Goal: Transaction & Acquisition: Purchase product/service

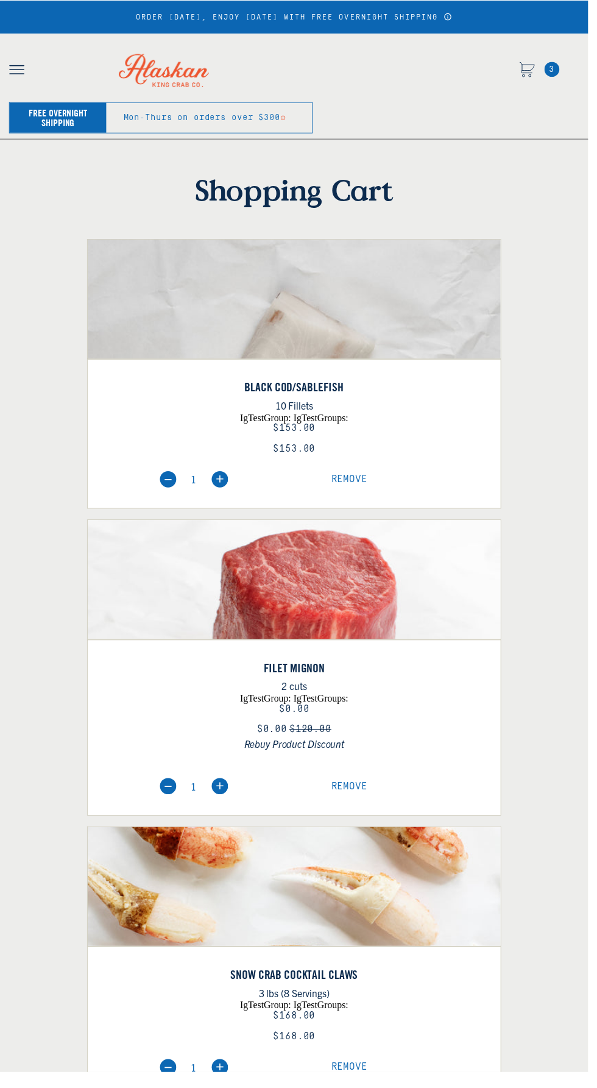
click at [435, 394] on link "Black Cod/Sablefish" at bounding box center [298, 393] width 419 height 15
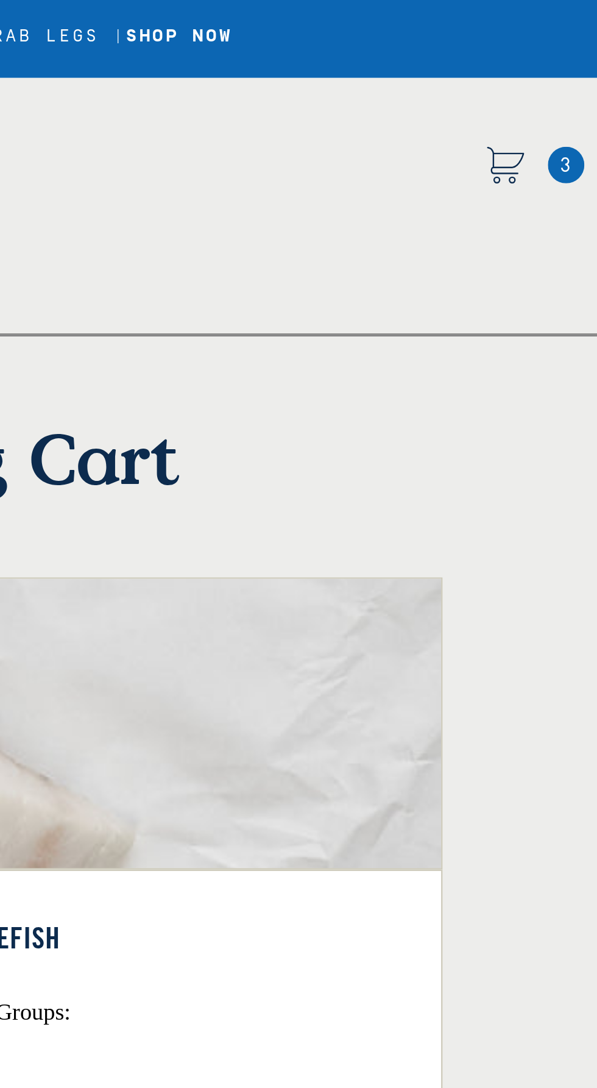
click at [559, 69] on span "3" at bounding box center [560, 70] width 15 height 15
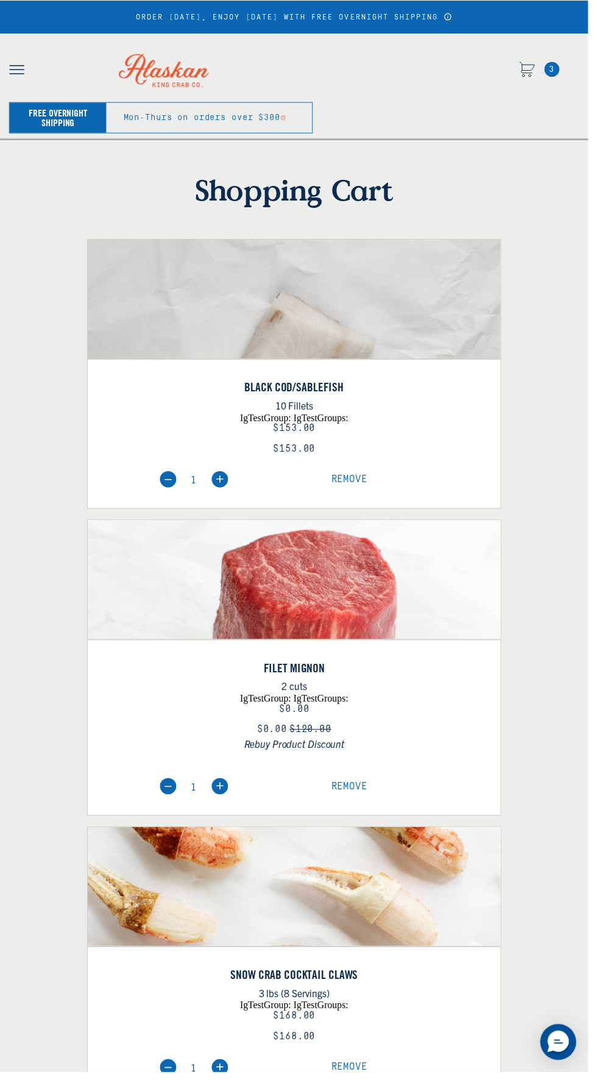
click at [556, 69] on span "3" at bounding box center [560, 70] width 15 height 15
click at [560, 71] on span "3" at bounding box center [560, 70] width 15 height 15
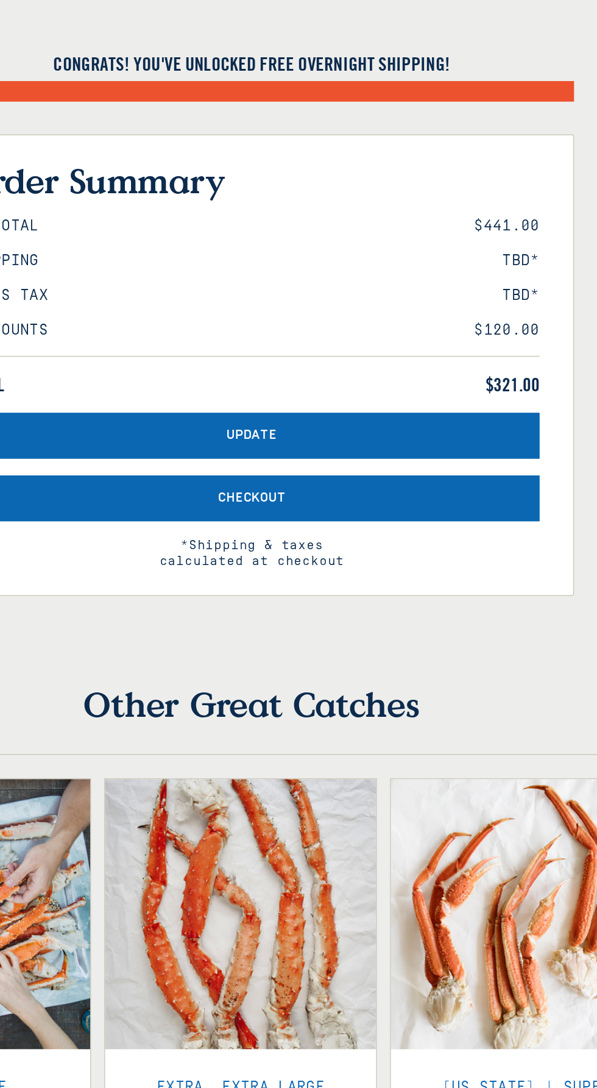
scroll to position [1212, 0]
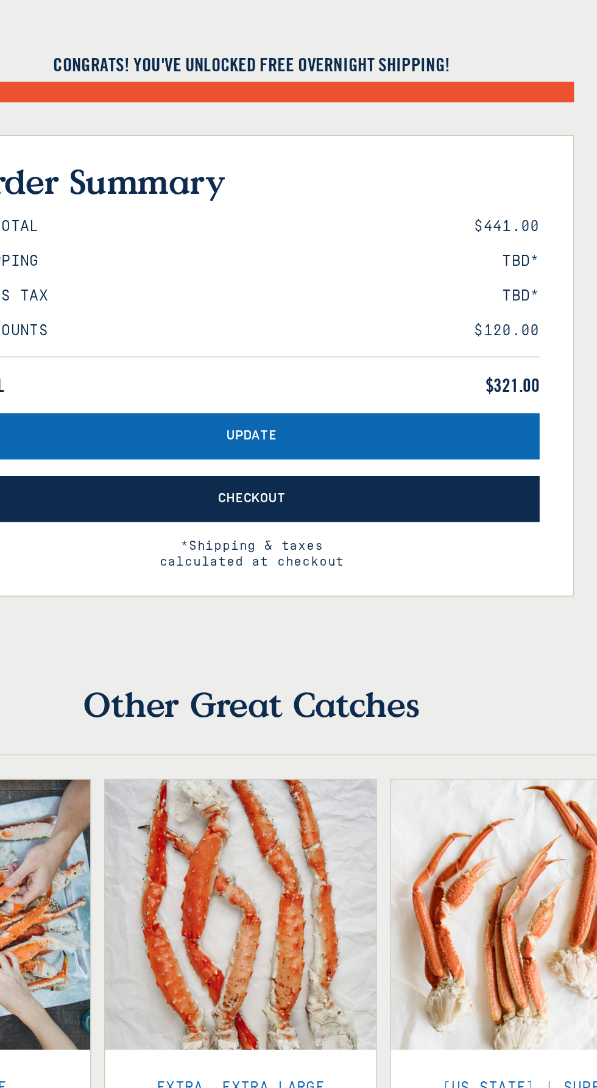
click at [418, 484] on button "Checkout" at bounding box center [298, 469] width 375 height 30
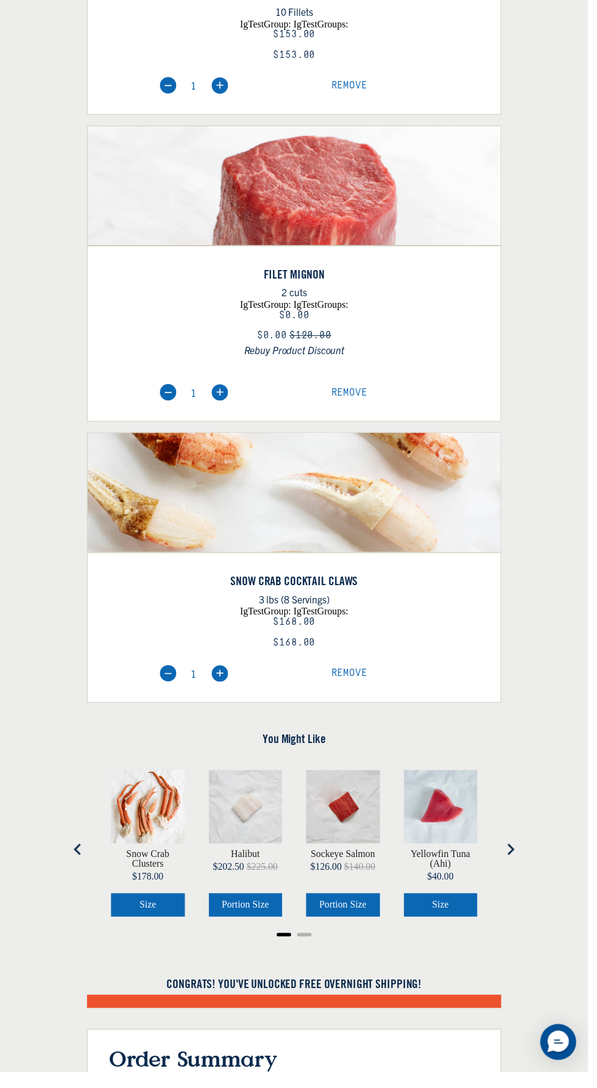
scroll to position [402, 0]
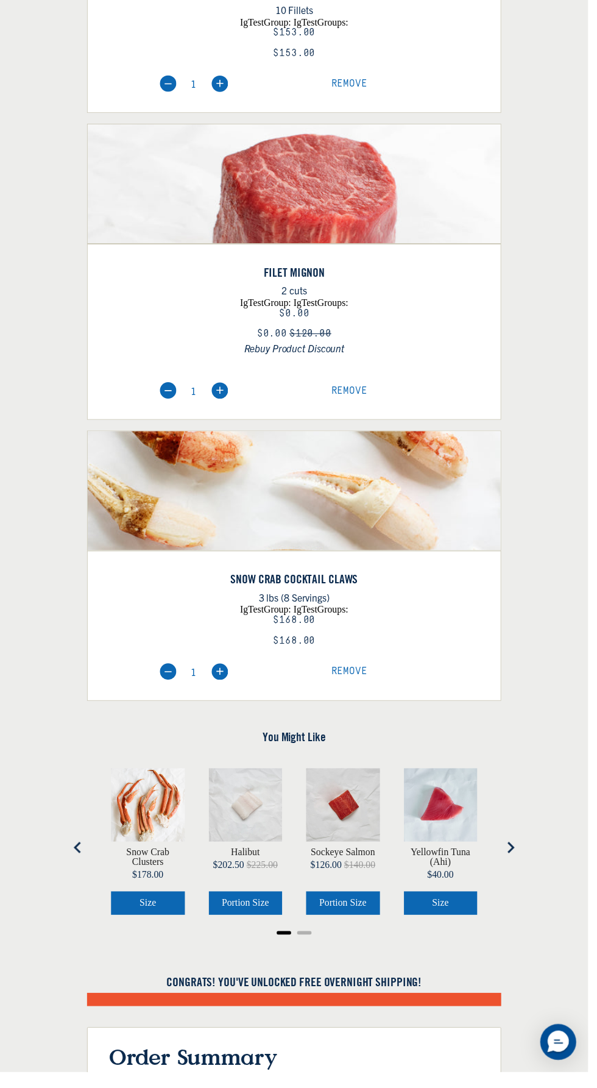
click at [363, 499] on img at bounding box center [298, 584] width 419 height 419
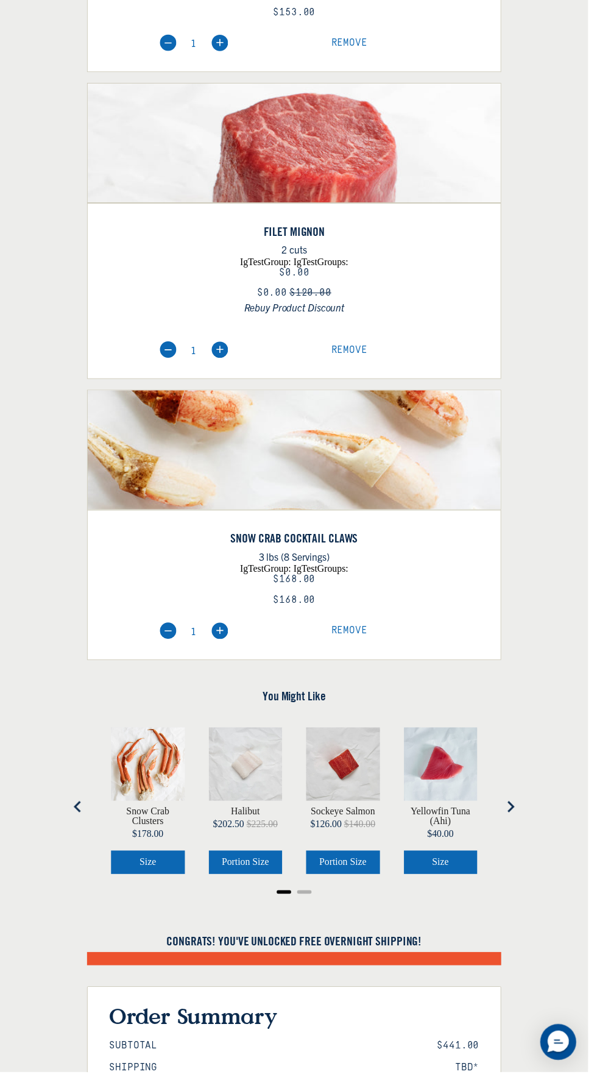
scroll to position [484, 0]
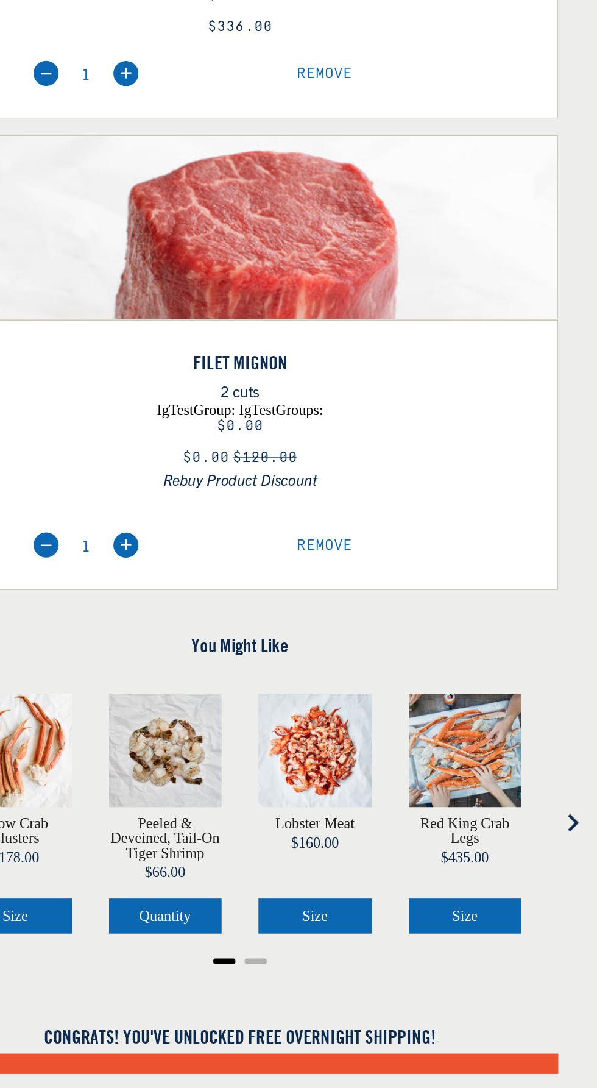
scroll to position [127, 0]
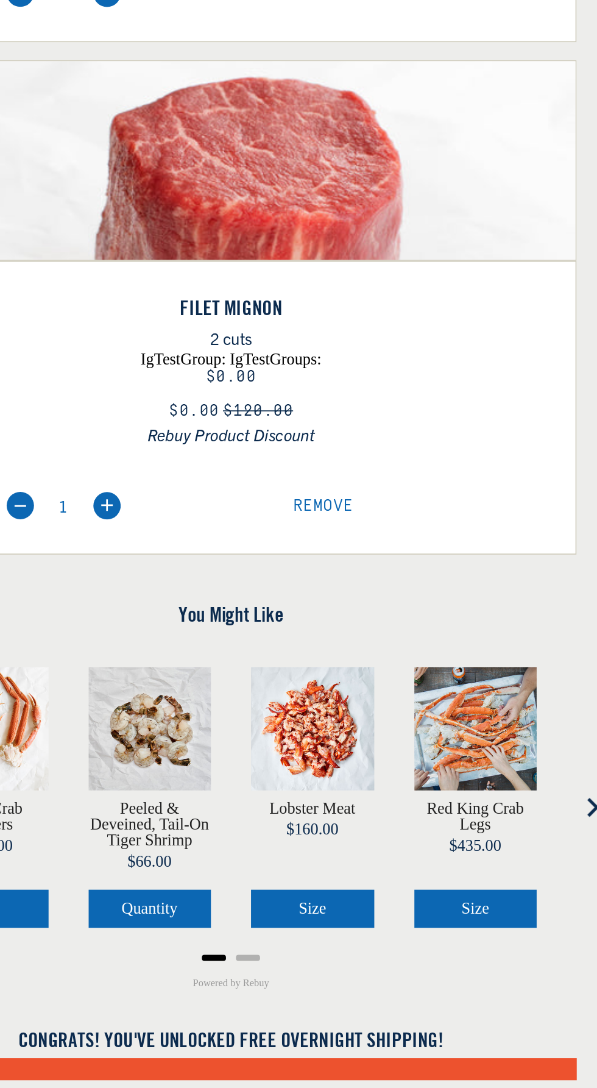
click at [511, 860] on button "Next slide" at bounding box center [518, 854] width 24 height 24
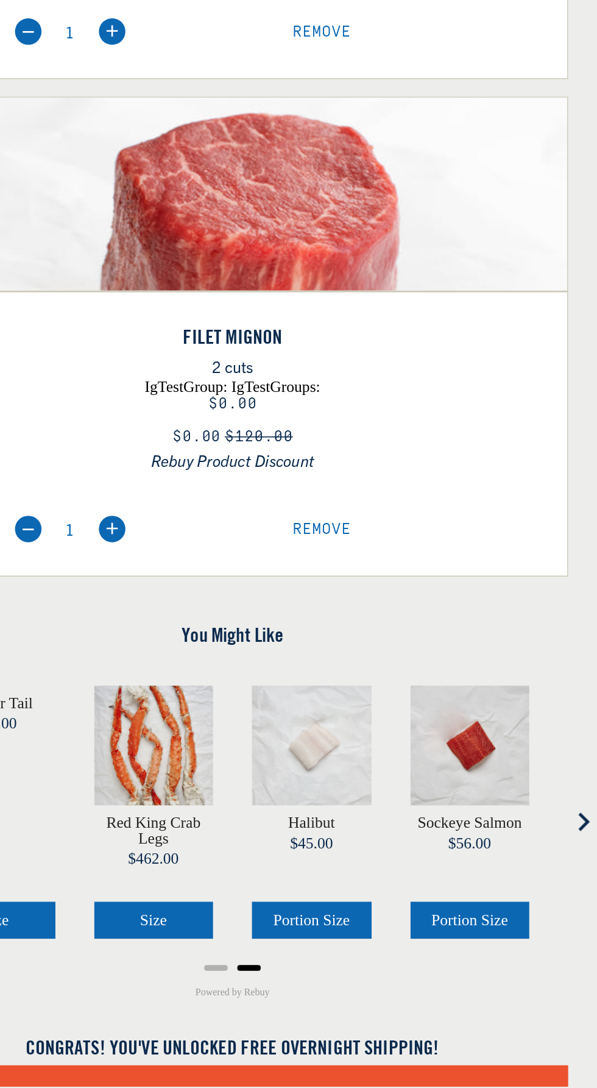
click at [511, 867] on button "Go to first slide" at bounding box center [518, 854] width 24 height 24
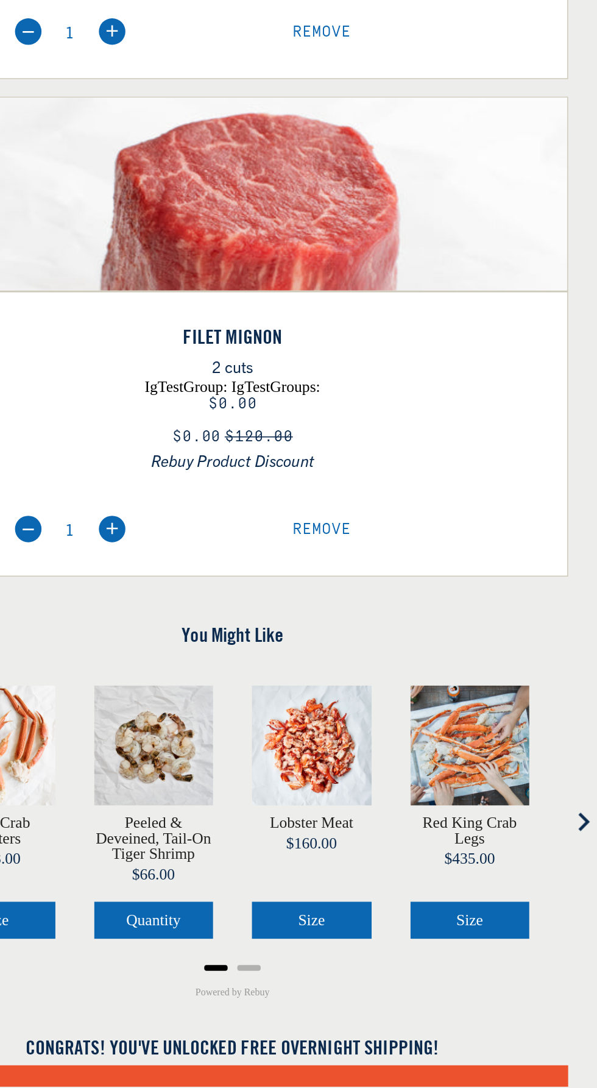
click at [511, 861] on button "Next slide" at bounding box center [518, 854] width 24 height 24
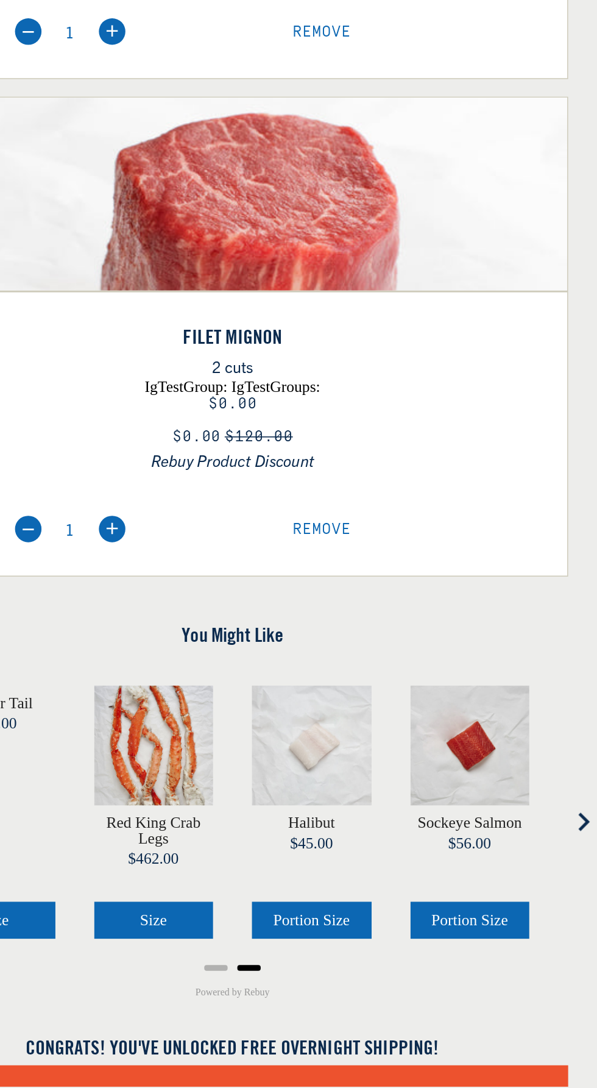
click at [510, 861] on button "Go to first slide" at bounding box center [518, 854] width 24 height 24
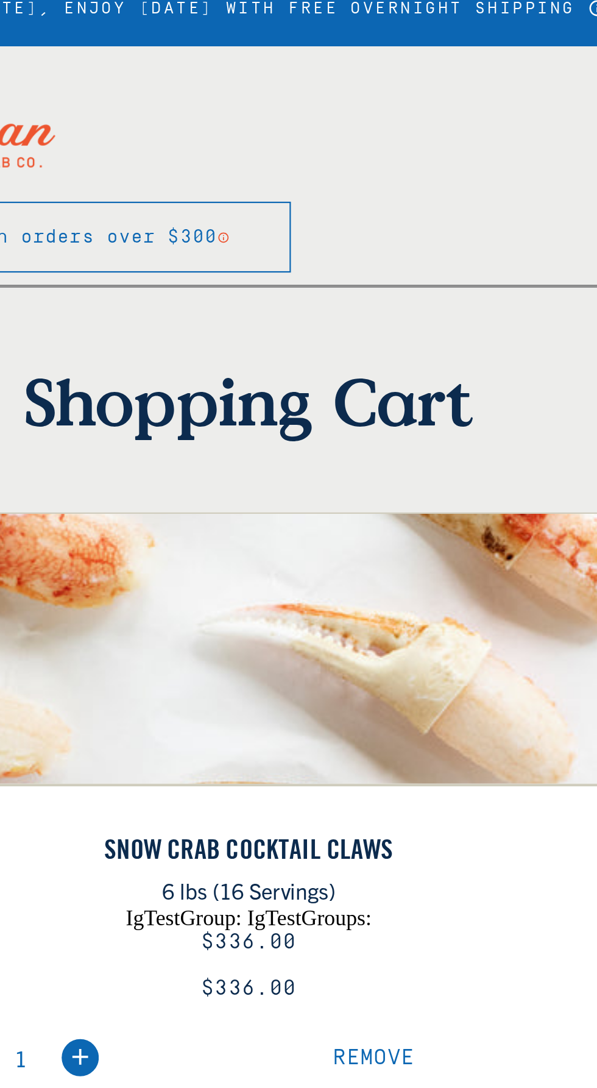
scroll to position [0, 0]
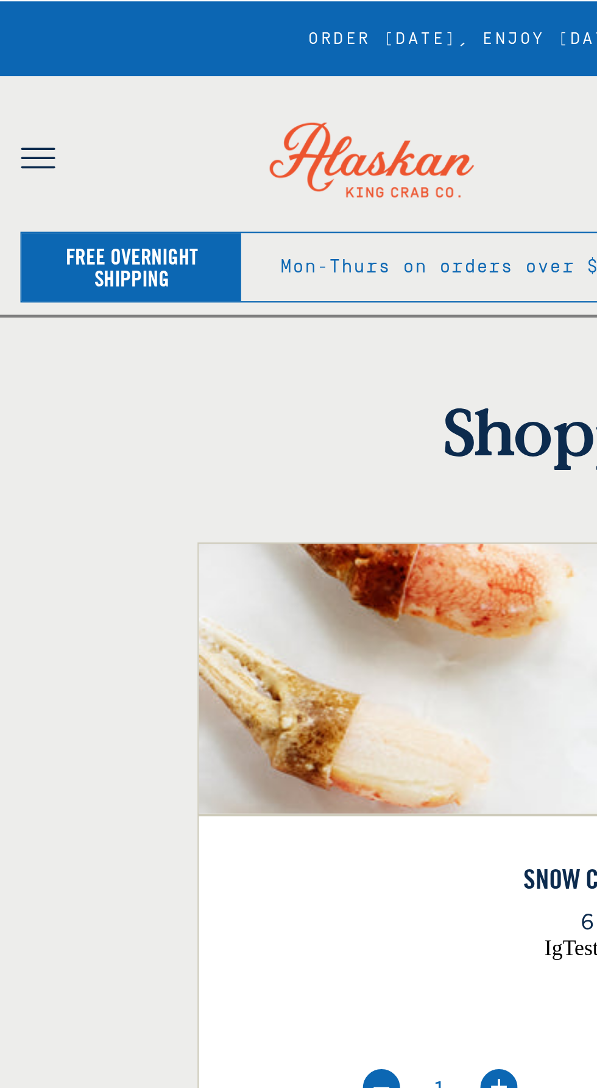
click at [24, 74] on img "button" at bounding box center [17, 71] width 16 height 10
